Goal: Book appointment/travel/reservation

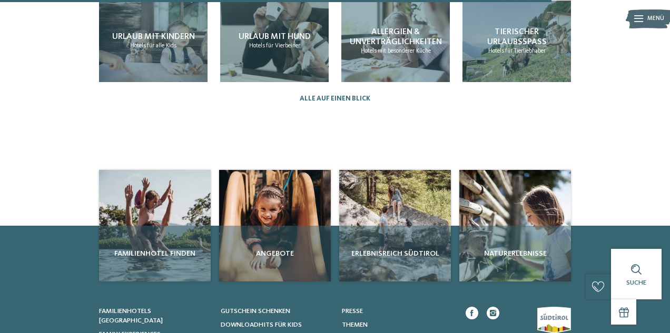
scroll to position [1093, 0]
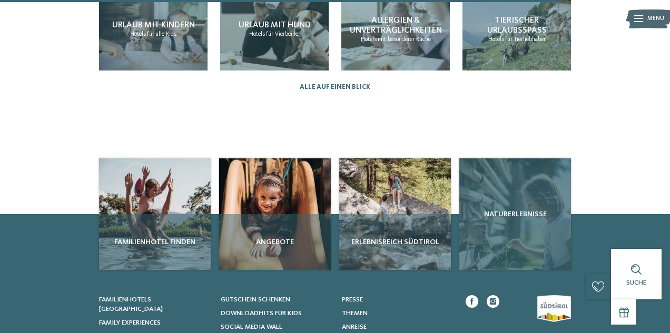
click at [493, 226] on div "Naturerlebnisse" at bounding box center [515, 215] width 112 height 112
click at [514, 209] on span "Naturerlebnisse" at bounding box center [514, 214] width 103 height 11
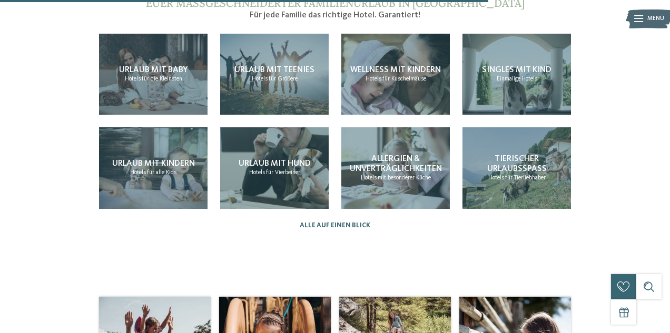
scroll to position [951, 0]
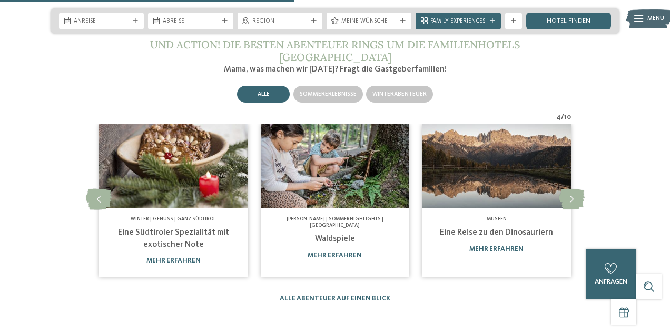
scroll to position [1093, 0]
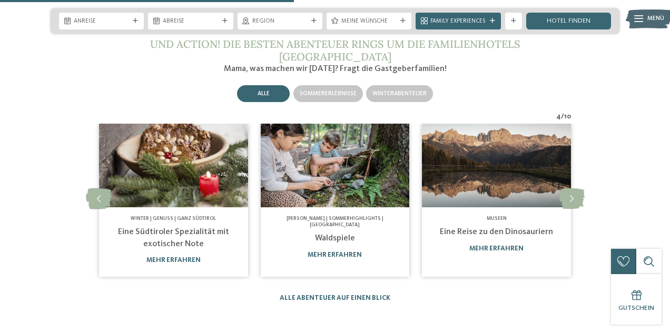
click at [341, 154] on img at bounding box center [335, 166] width 149 height 84
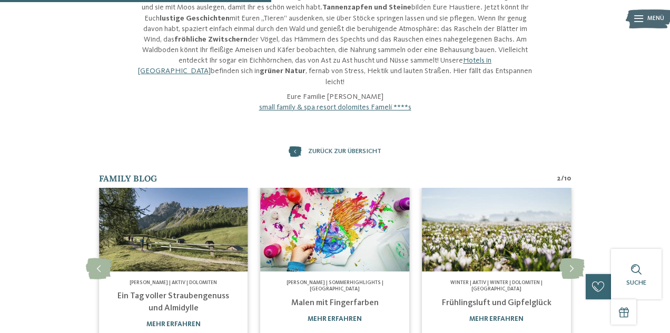
scroll to position [322, 0]
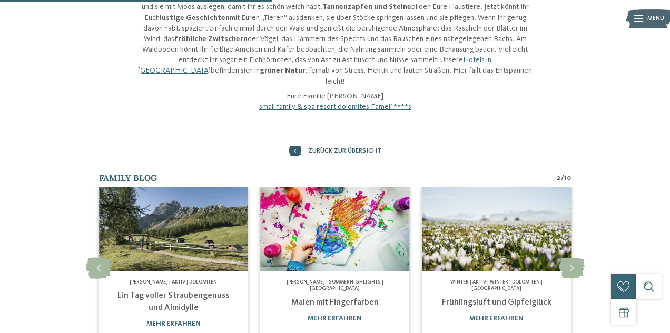
click at [294, 146] on icon at bounding box center [295, 151] width 13 height 11
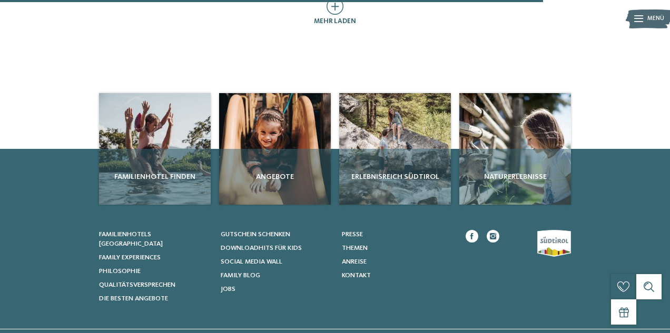
scroll to position [624, 0]
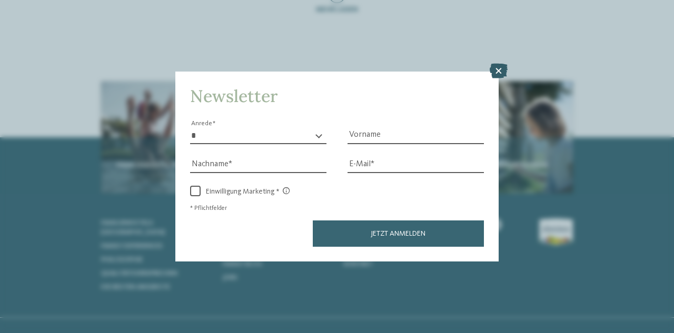
click at [497, 68] on icon at bounding box center [499, 71] width 18 height 15
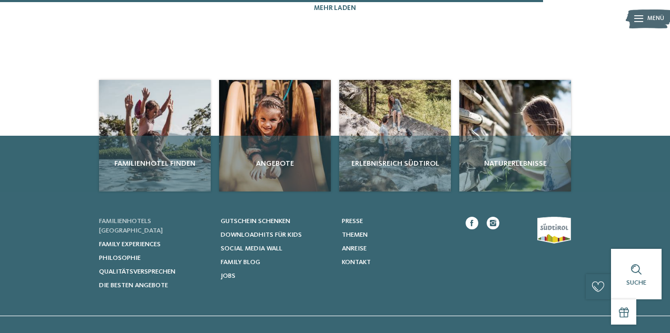
click at [152, 221] on span "Familienhotels [GEOGRAPHIC_DATA]" at bounding box center [131, 226] width 64 height 16
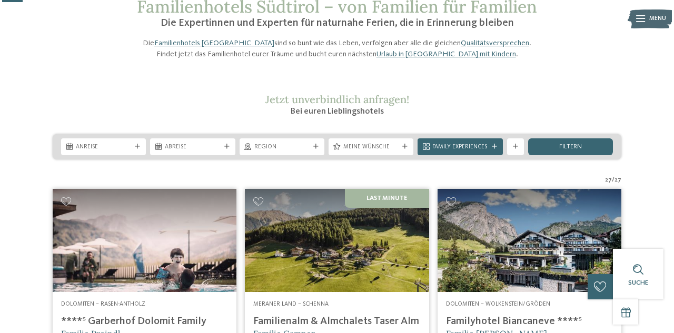
scroll to position [61, 0]
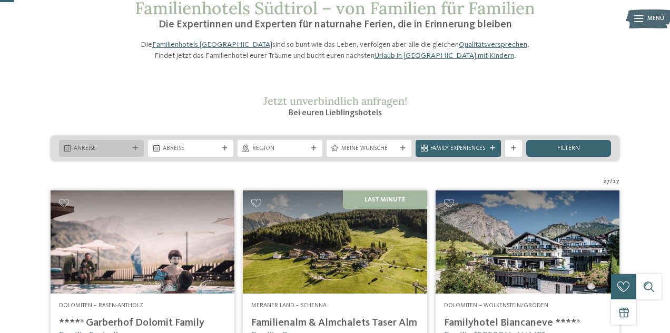
click at [139, 151] on div at bounding box center [135, 148] width 8 height 5
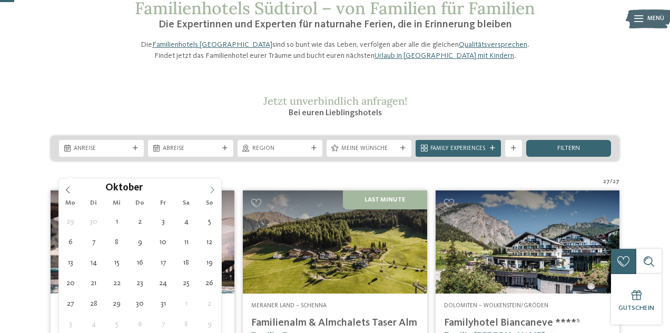
click at [213, 188] on icon at bounding box center [212, 189] width 7 height 7
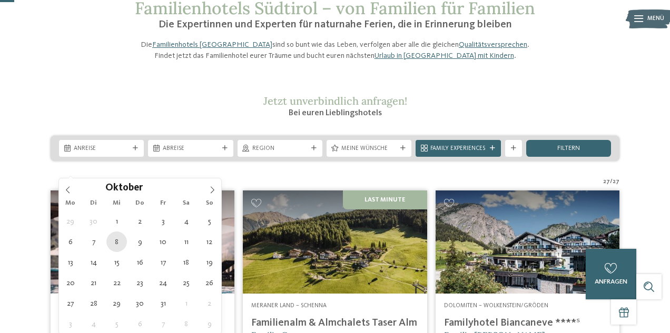
type div "08.10.2025"
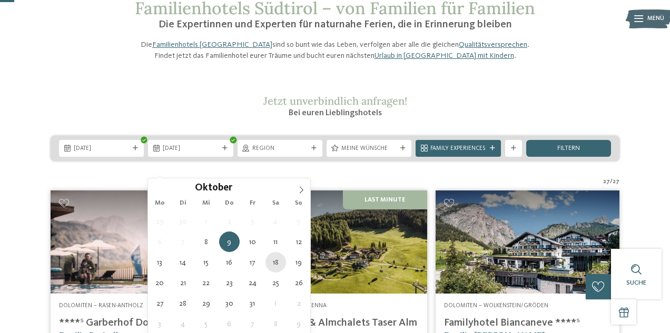
type div "18.10.2025"
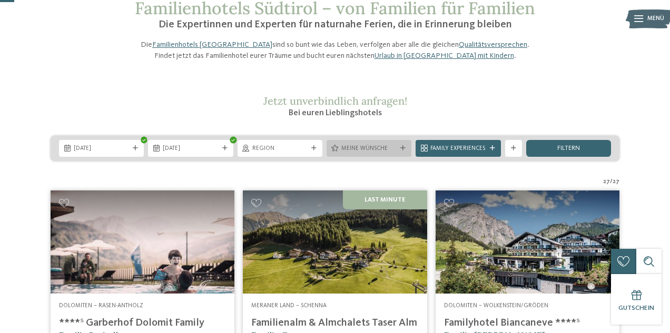
click at [405, 151] on icon at bounding box center [402, 148] width 5 height 5
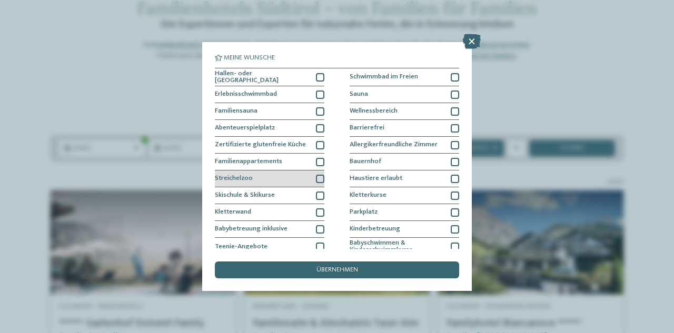
click at [319, 181] on div at bounding box center [320, 179] width 8 height 8
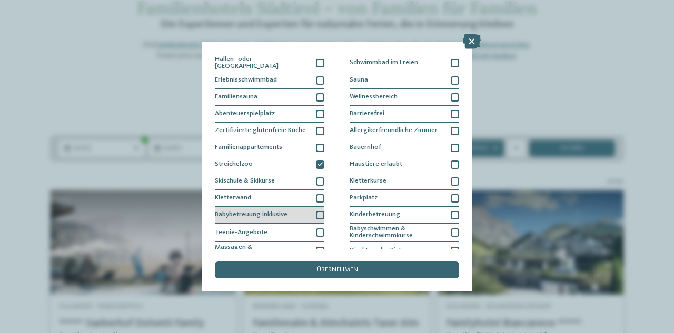
scroll to position [14, 0]
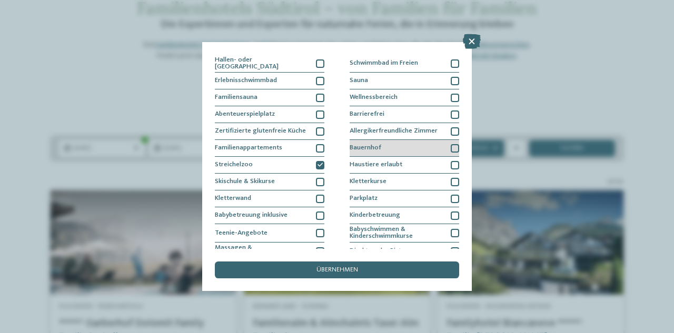
click at [454, 148] on div at bounding box center [455, 148] width 8 height 8
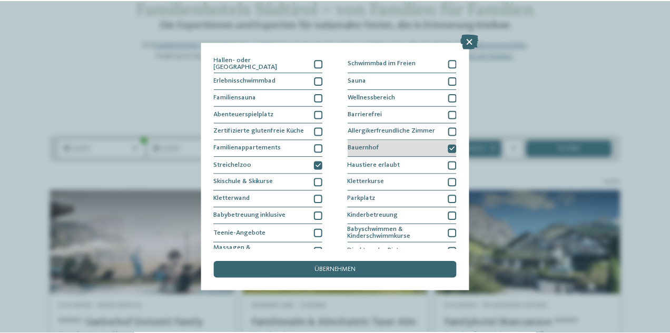
scroll to position [0, 0]
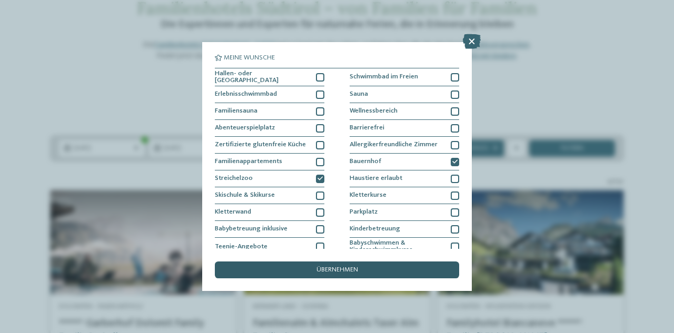
click at [357, 271] on span "übernehmen" at bounding box center [337, 270] width 42 height 7
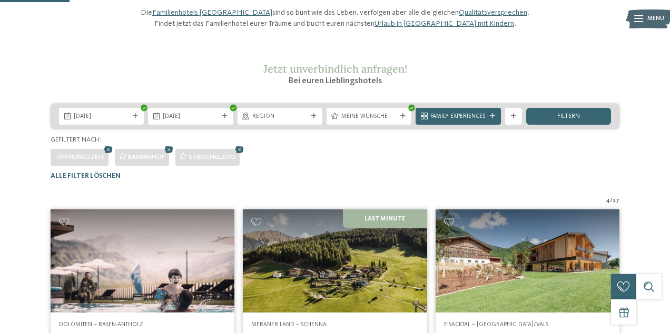
scroll to position [91, 0]
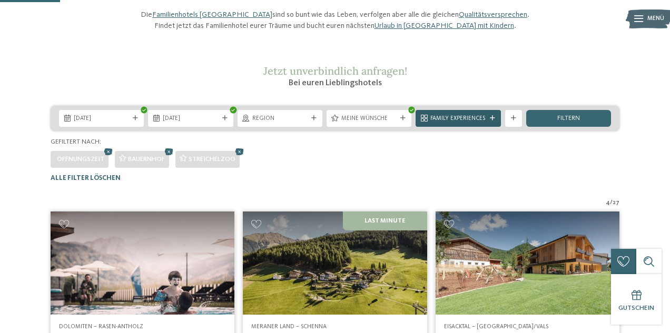
click at [496, 127] on div "Family Experiences" at bounding box center [457, 118] width 85 height 17
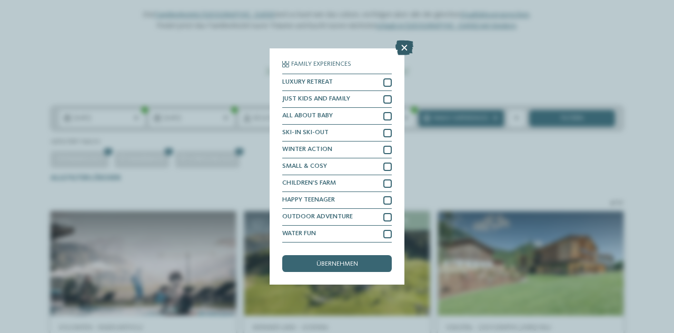
click at [404, 47] on icon at bounding box center [404, 48] width 18 height 15
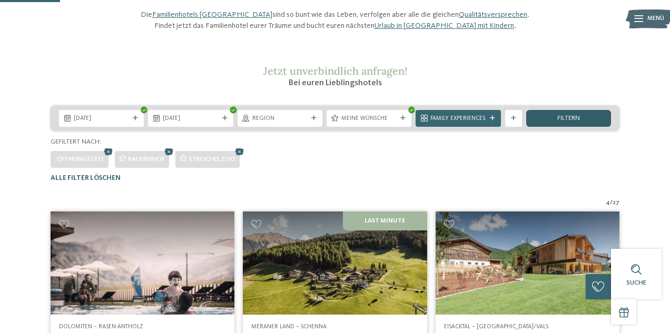
click at [571, 122] on span "filtern" at bounding box center [568, 118] width 23 height 7
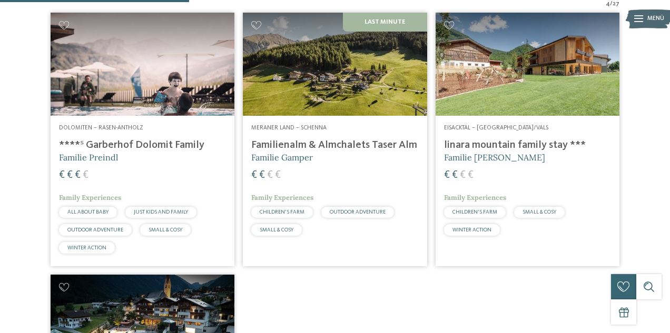
scroll to position [274, 0]
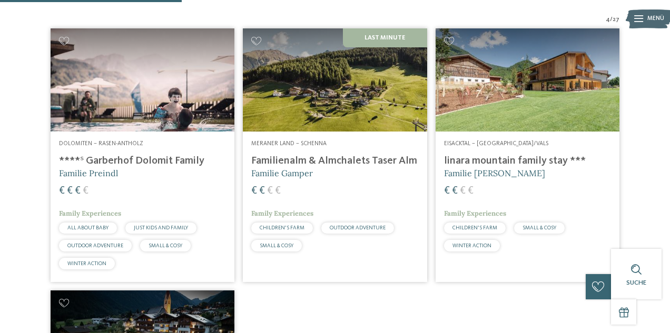
click at [335, 132] on img at bounding box center [335, 79] width 184 height 103
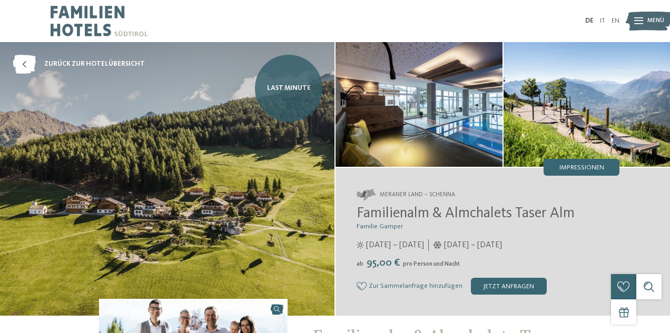
click at [286, 101] on link "Last Minute" at bounding box center [288, 88] width 67 height 67
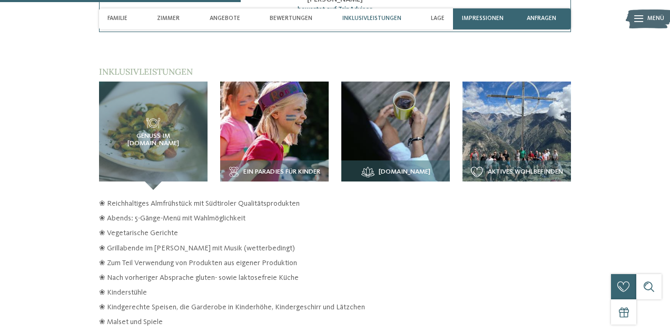
scroll to position [1195, 0]
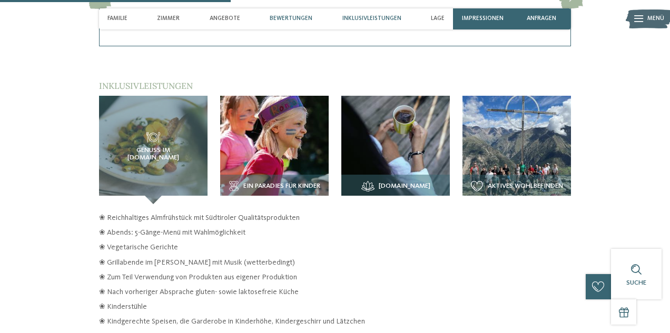
click at [374, 18] on span "Inklusivleistungen" at bounding box center [371, 18] width 59 height 7
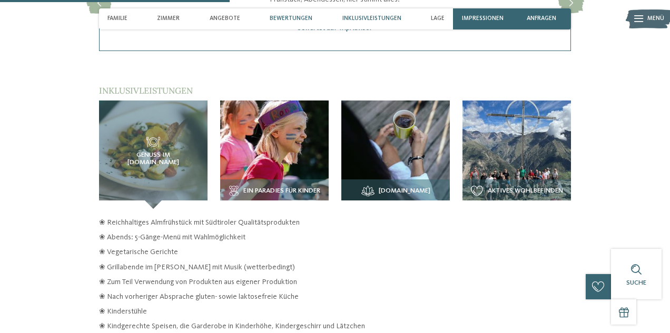
scroll to position [1190, 0]
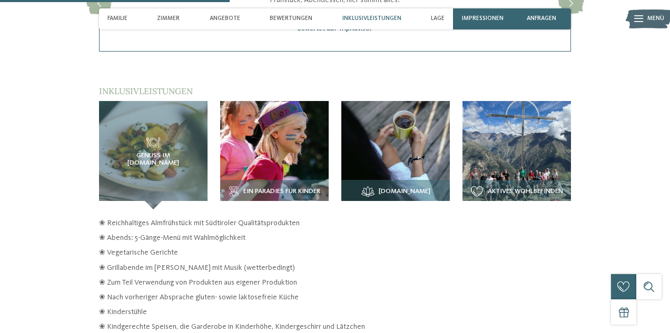
click at [362, 20] on span "Inklusivleistungen" at bounding box center [371, 18] width 59 height 7
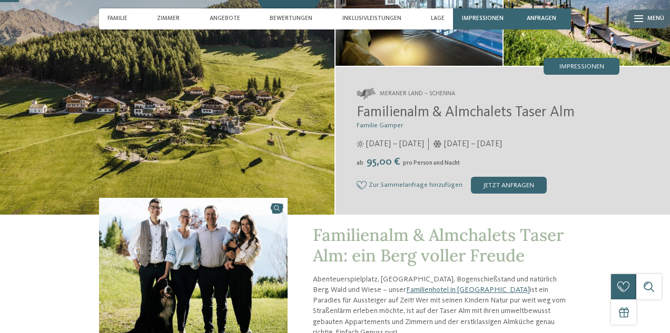
scroll to position [102, 0]
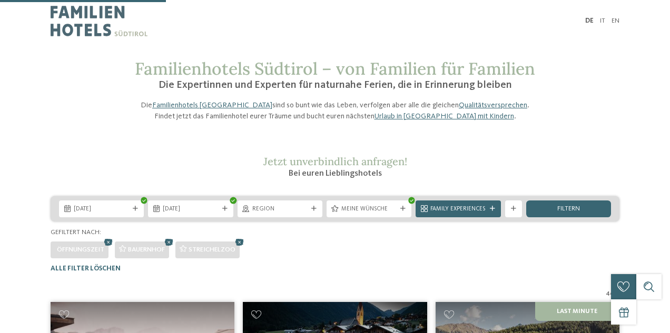
scroll to position [260, 0]
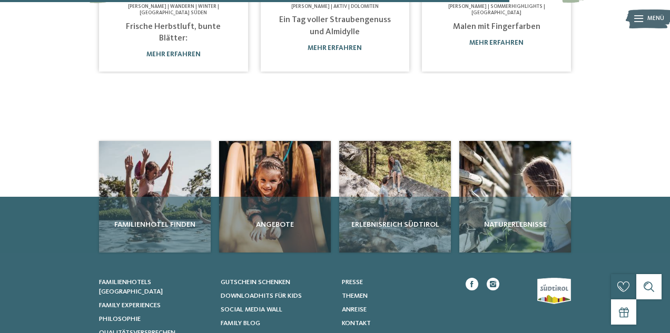
scroll to position [612, 0]
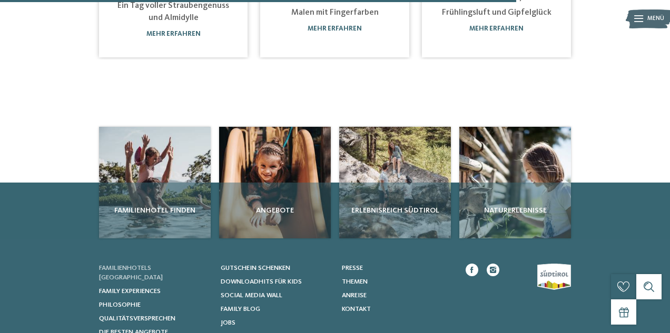
click at [130, 265] on span "Familienhotels [GEOGRAPHIC_DATA]" at bounding box center [131, 273] width 64 height 16
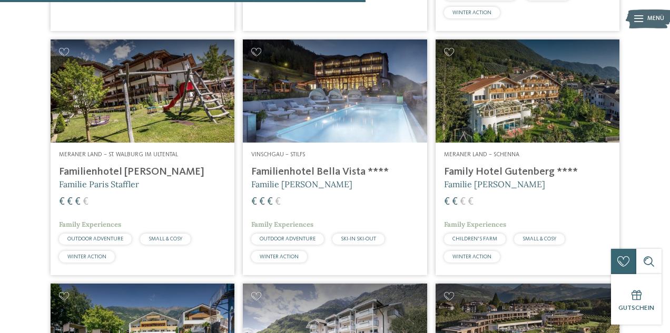
scroll to position [1527, 0]
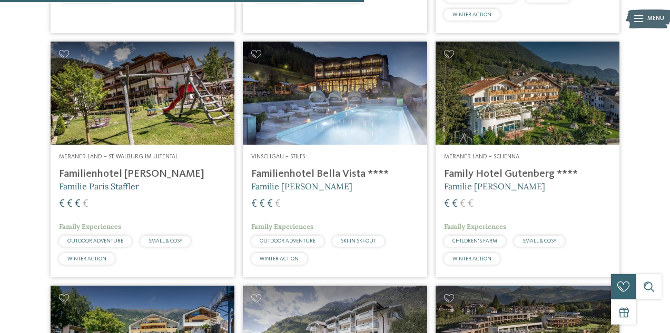
click at [490, 181] on h4 "Family Hotel Gutenberg ****" at bounding box center [527, 174] width 167 height 13
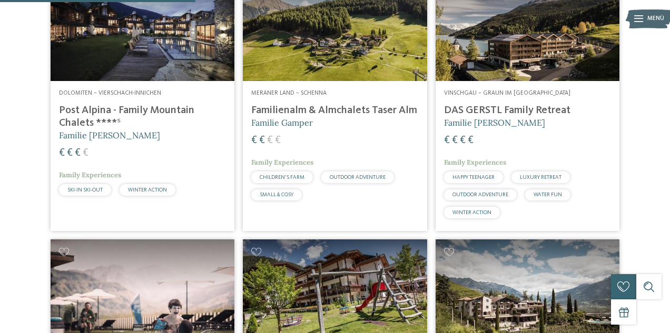
scroll to position [803, 0]
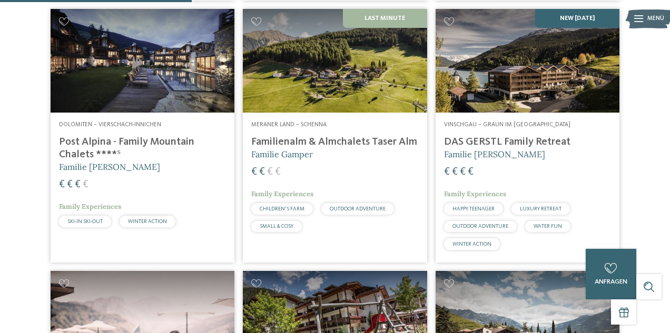
click at [518, 112] on img at bounding box center [528, 60] width 184 height 103
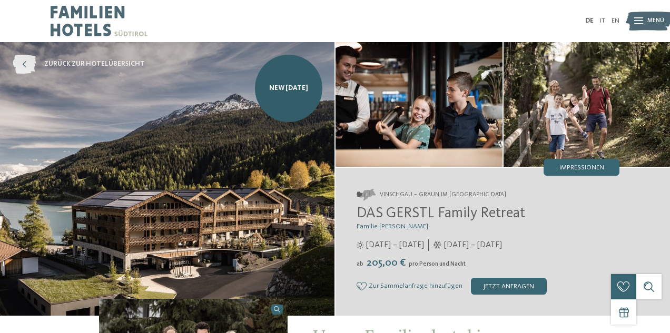
click at [23, 67] on icon at bounding box center [24, 64] width 23 height 19
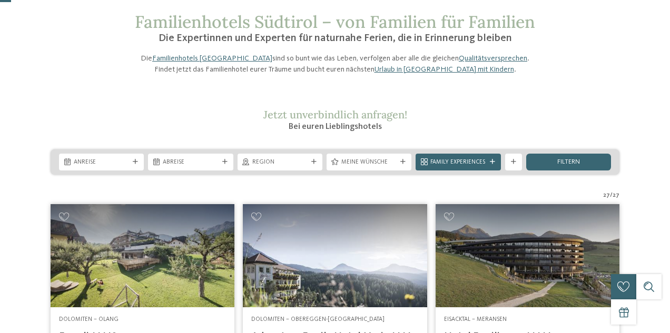
scroll to position [50, 0]
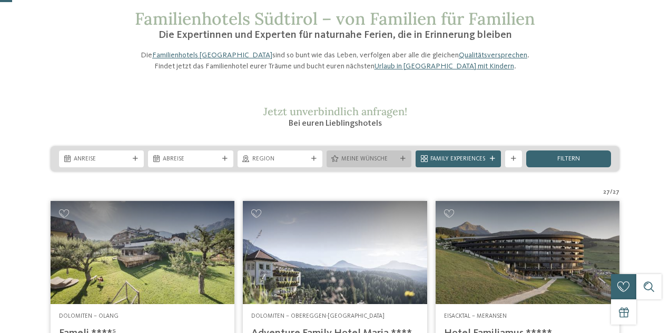
click at [361, 164] on span "Meine Wünsche" at bounding box center [368, 159] width 55 height 8
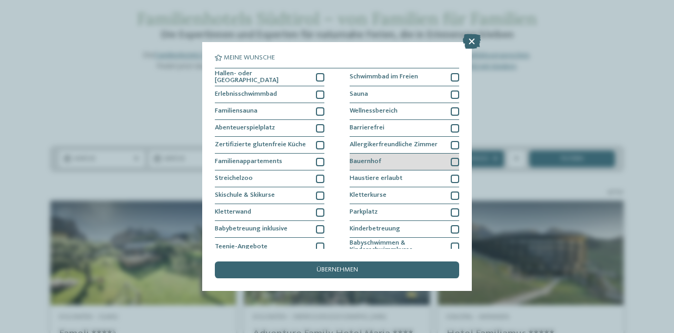
click at [454, 161] on div at bounding box center [455, 162] width 8 height 8
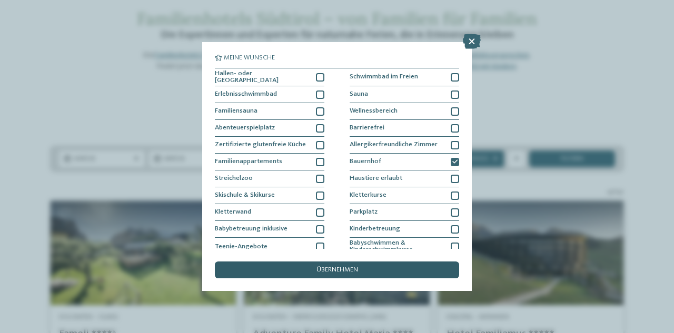
click at [342, 271] on span "übernehmen" at bounding box center [337, 270] width 42 height 7
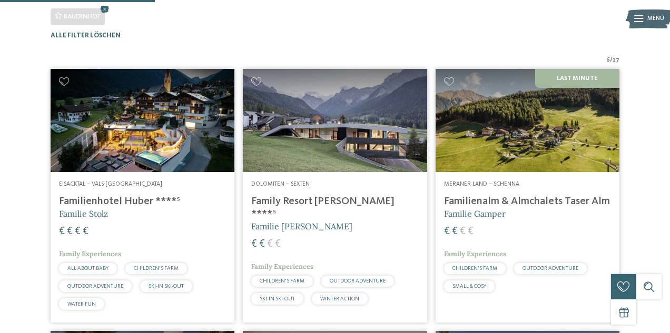
scroll to position [260, 0]
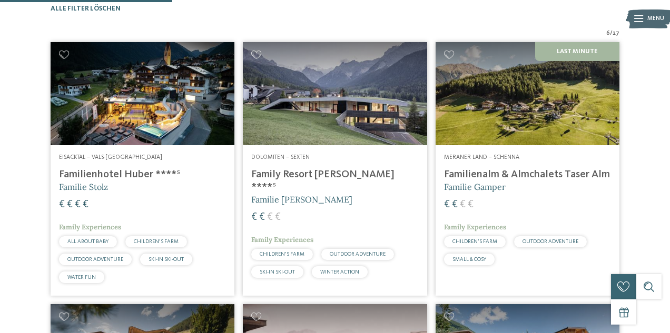
click at [347, 145] on img at bounding box center [335, 93] width 184 height 103
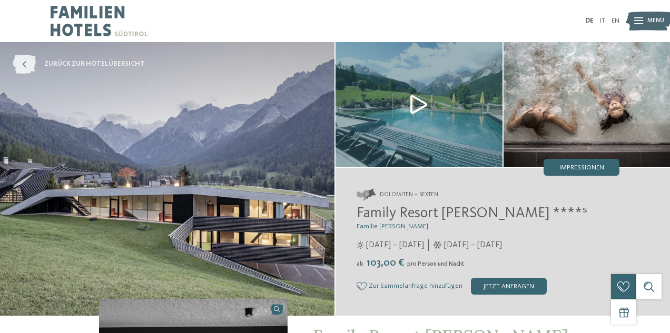
click at [20, 66] on icon at bounding box center [24, 64] width 23 height 19
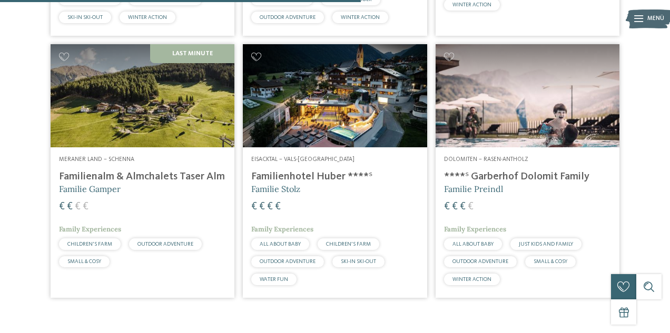
scroll to position [500, 0]
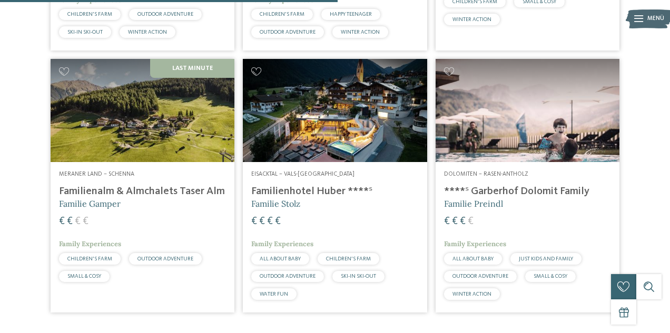
click at [522, 195] on h4 "****ˢ Garberhof Dolomit Family" at bounding box center [527, 191] width 167 height 13
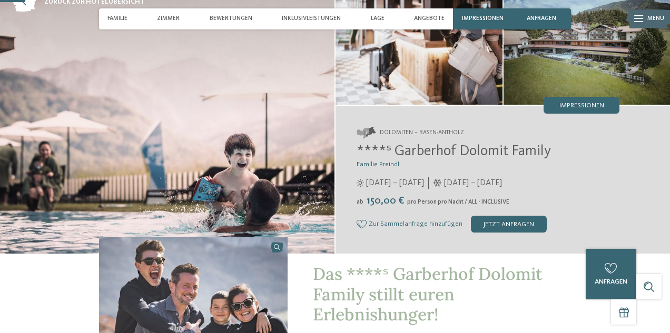
scroll to position [43, 0]
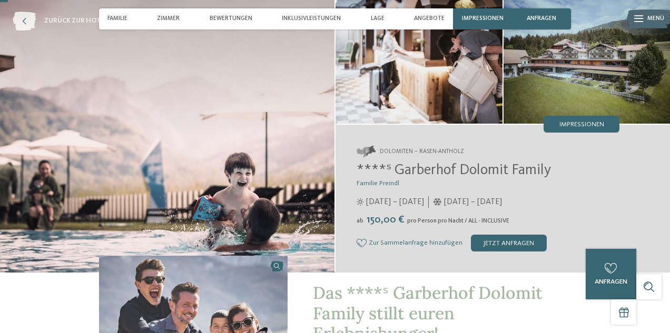
click at [25, 27] on icon at bounding box center [24, 21] width 23 height 19
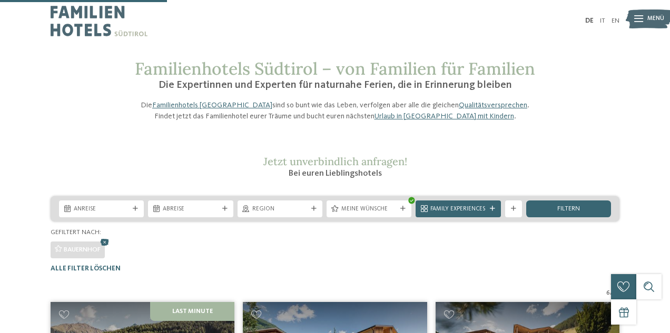
scroll to position [260, 0]
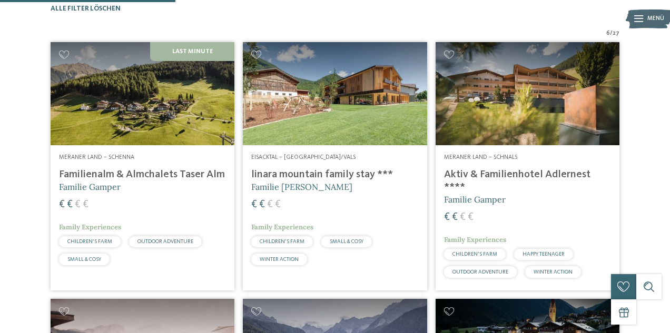
click at [376, 134] on img at bounding box center [335, 93] width 184 height 103
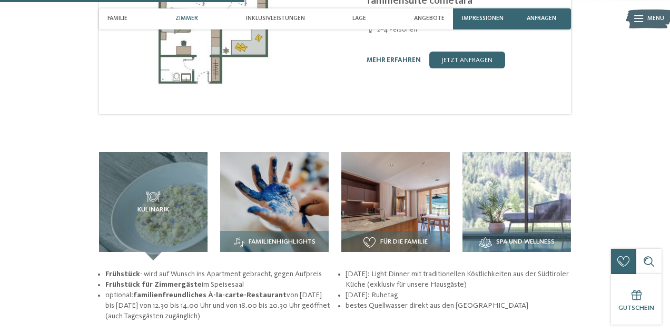
scroll to position [1021, 0]
